Goal: Navigation & Orientation: Find specific page/section

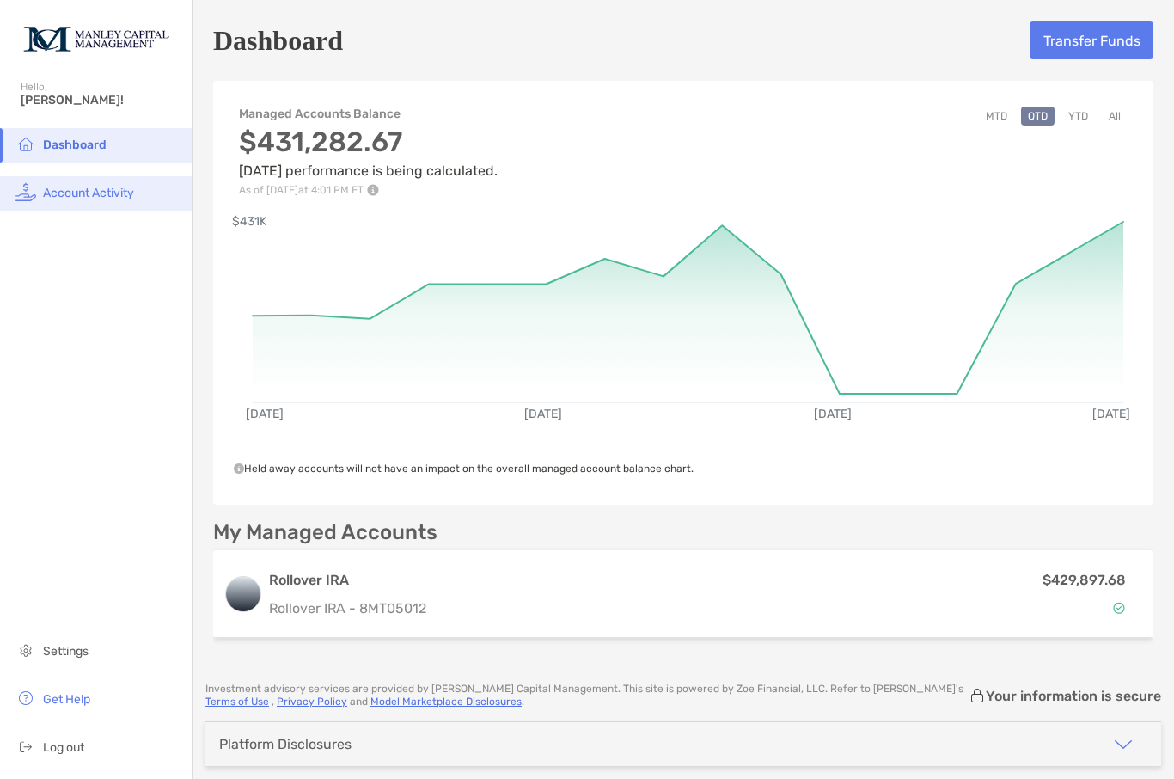
click at [82, 209] on li "Account Activity" at bounding box center [96, 193] width 192 height 34
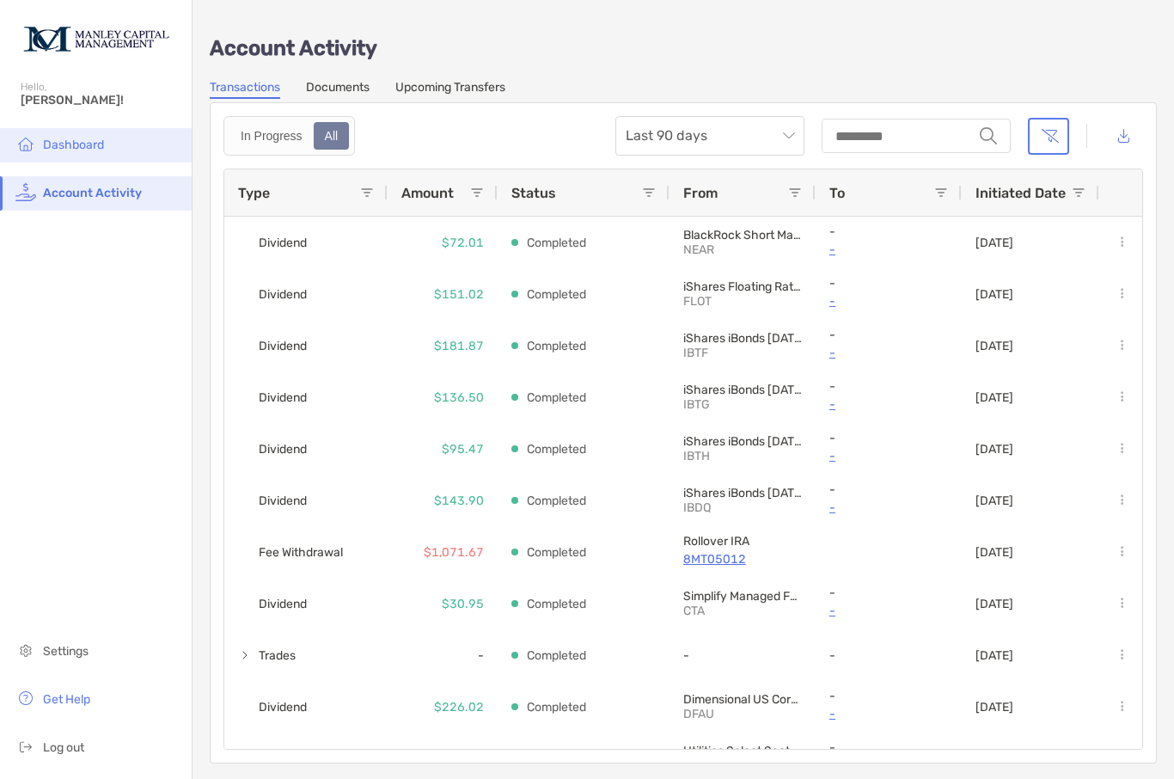
click at [71, 148] on span "Dashboard" at bounding box center [73, 145] width 61 height 15
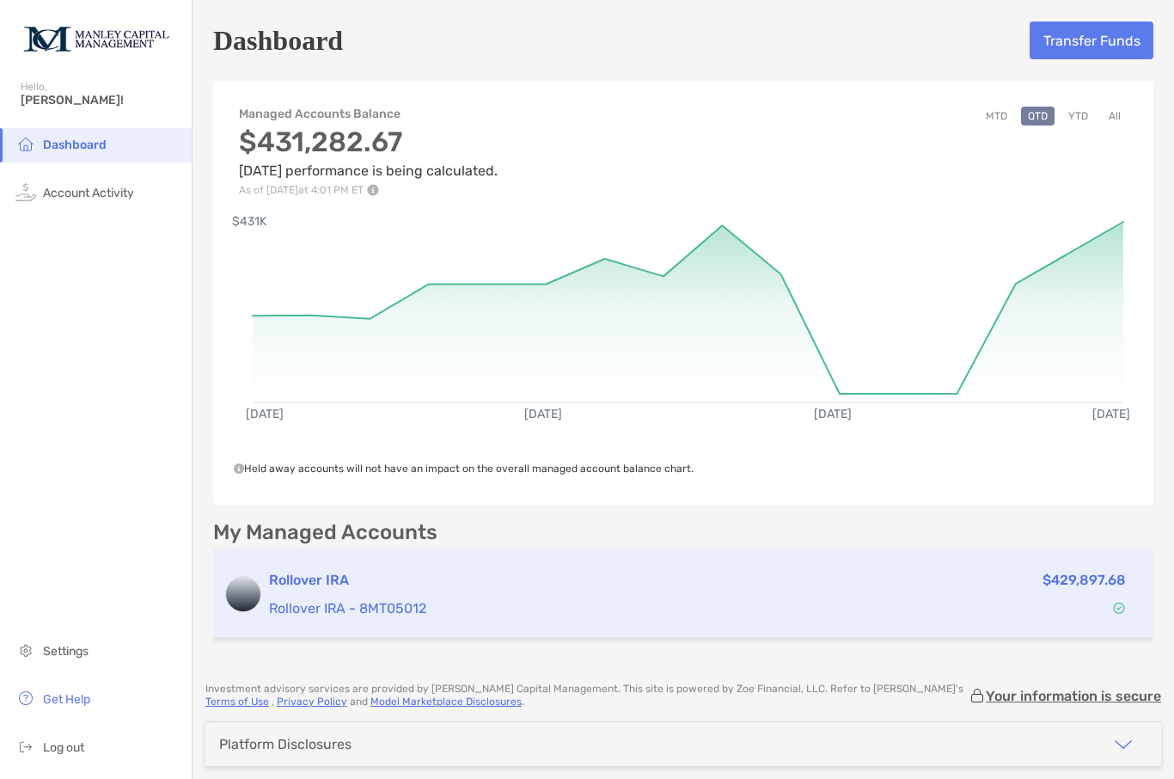
click at [311, 609] on p "Rollover IRA - 8MT05012" at bounding box center [536, 607] width 534 height 21
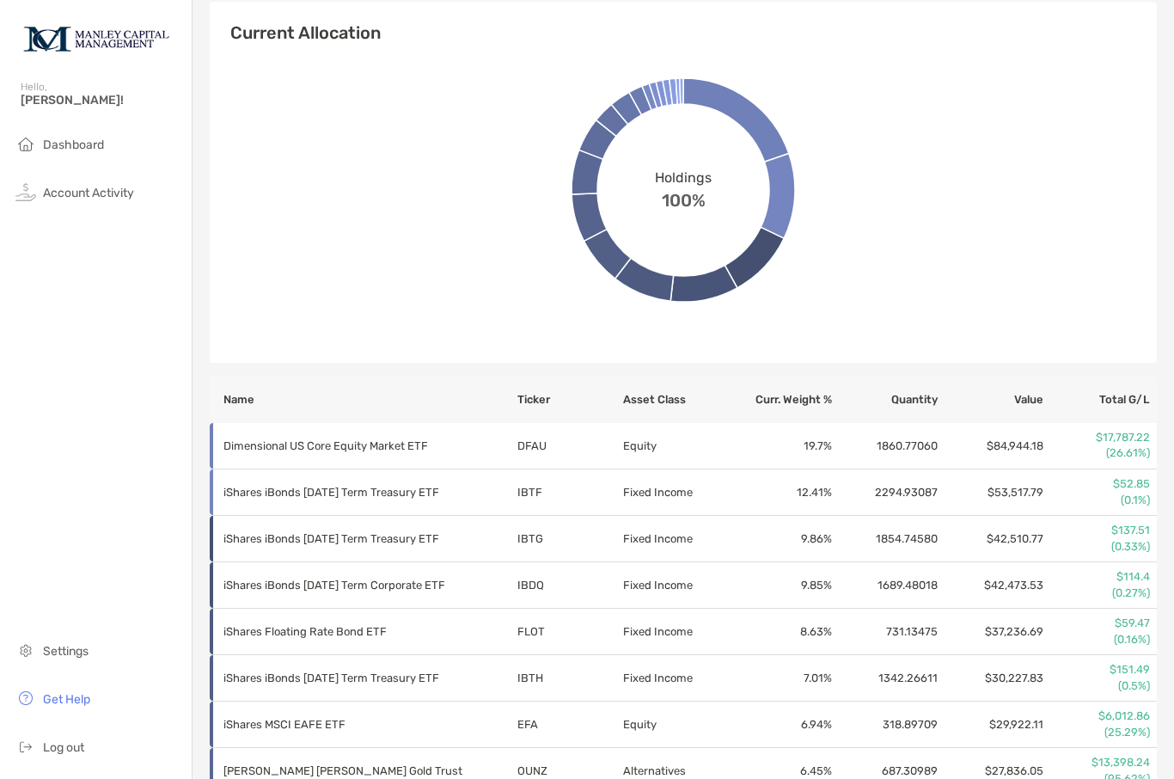
scroll to position [620, 0]
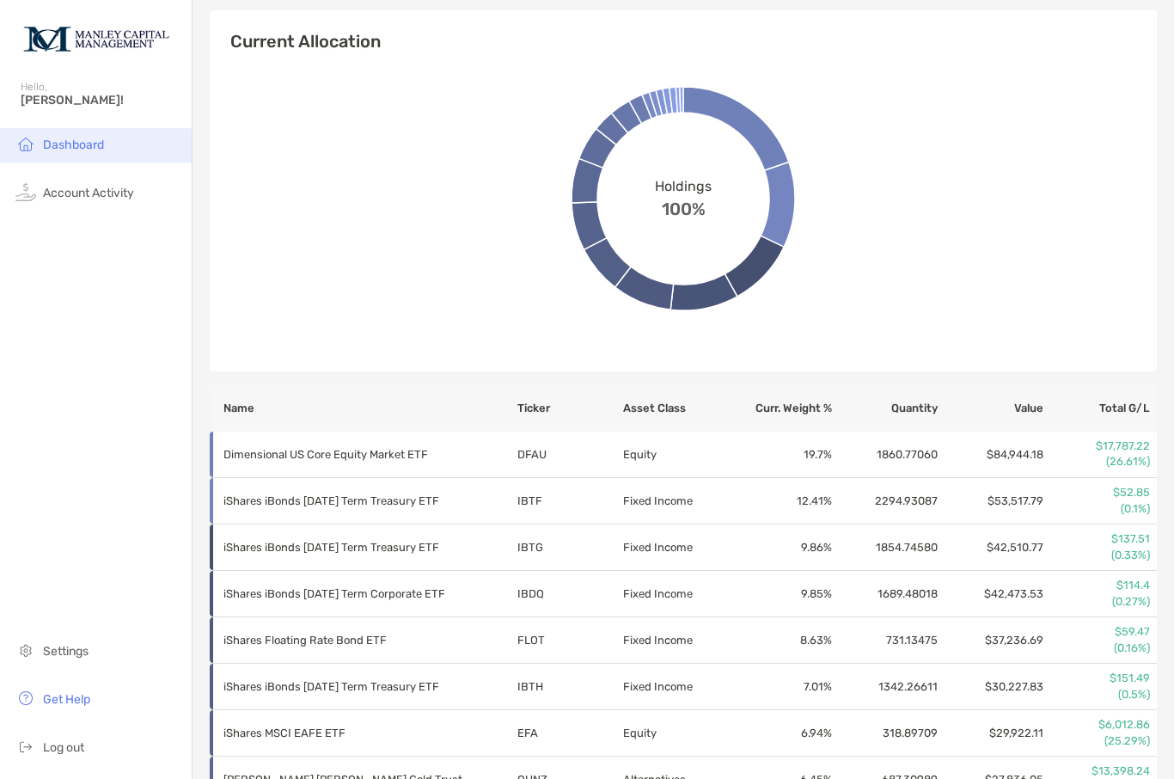
click at [55, 162] on li "Dashboard" at bounding box center [96, 145] width 192 height 34
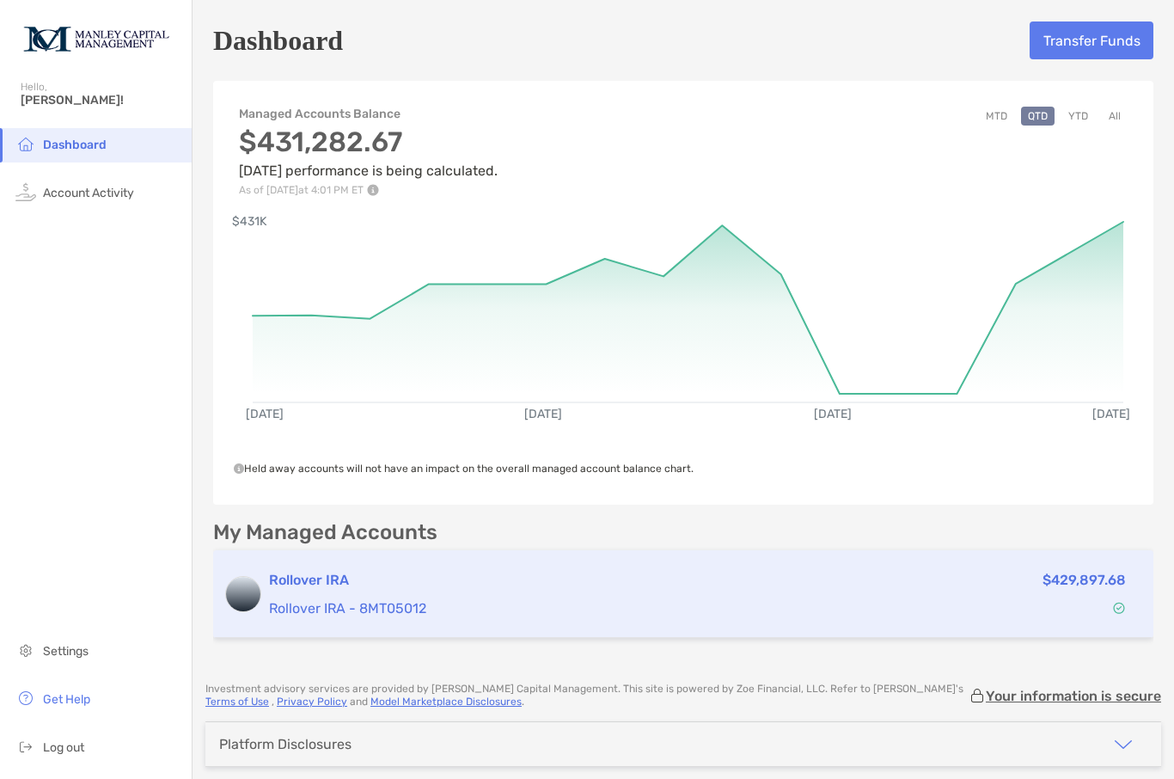
click at [1060, 584] on p "$429,897.68" at bounding box center [1084, 579] width 83 height 21
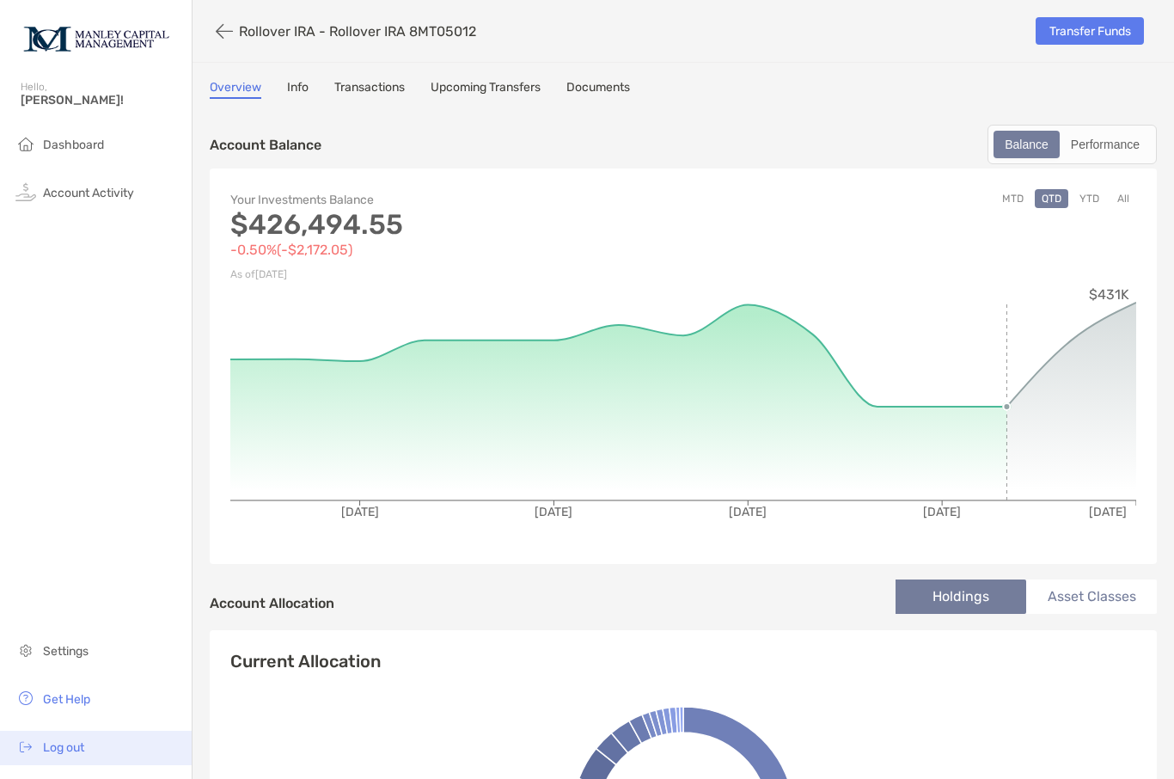
click at [50, 755] on span "Log out" at bounding box center [63, 747] width 41 height 15
